Goal: Find specific page/section: Find specific page/section

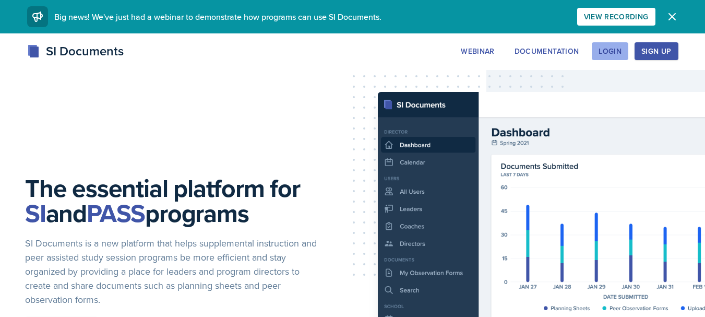
click at [608, 47] on div "Login" at bounding box center [610, 51] width 23 height 8
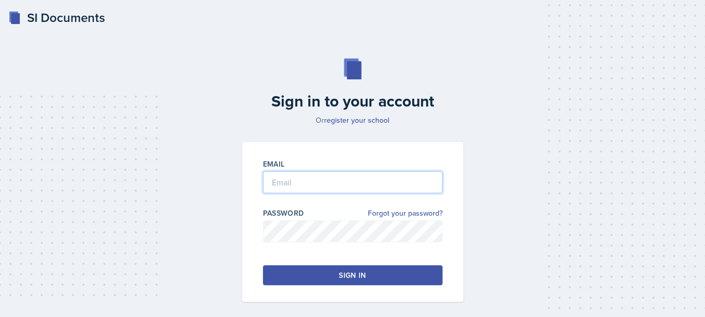
type input "[EMAIL_ADDRESS][DOMAIN_NAME]"
click at [413, 280] on button "Sign in" at bounding box center [353, 275] width 180 height 20
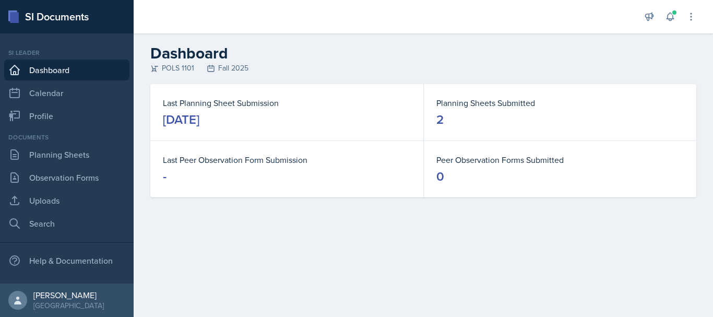
click at [199, 119] on div "[DATE]" at bounding box center [181, 119] width 37 height 17
click at [67, 150] on link "Planning Sheets" at bounding box center [66, 154] width 125 height 21
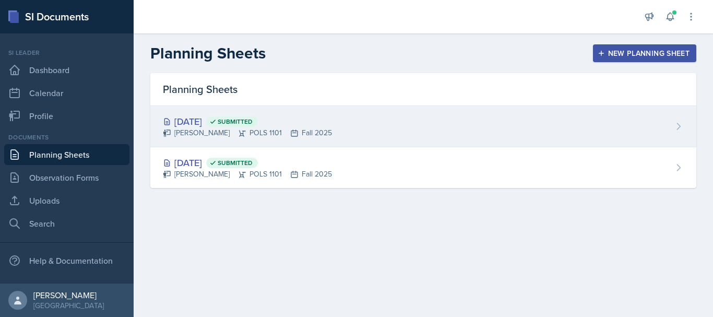
click at [298, 128] on div "[PERSON_NAME] POLS 1101 Fall 2025" at bounding box center [247, 132] width 169 height 11
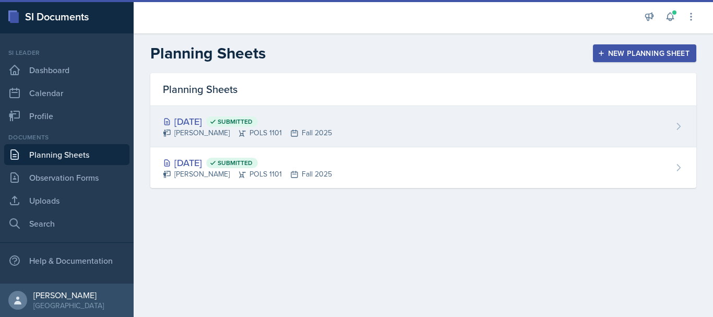
click at [308, 125] on div "[DATE] Submitted" at bounding box center [247, 121] width 169 height 14
